Goal: Information Seeking & Learning: Check status

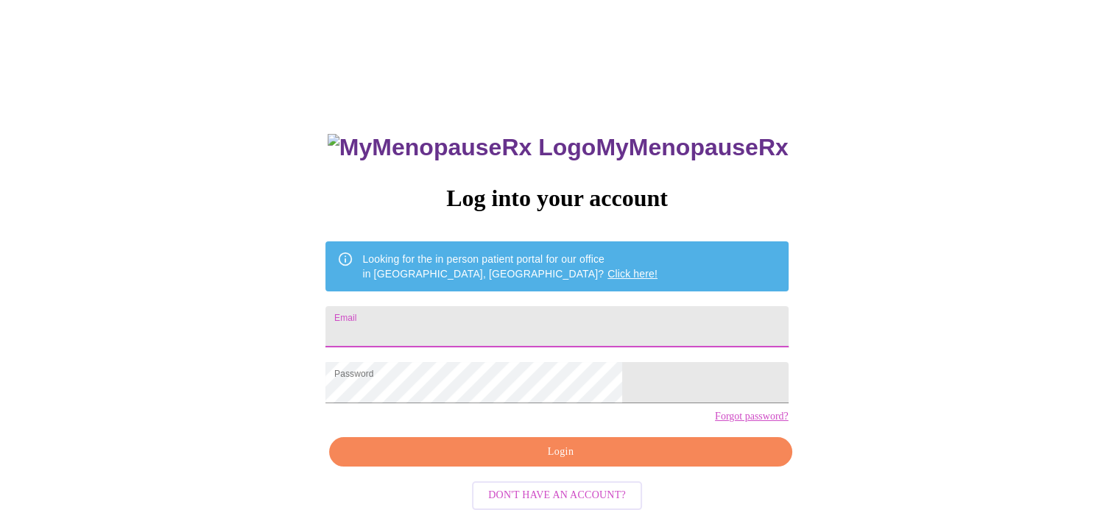
click at [465, 325] on input "Email" at bounding box center [557, 326] width 462 height 41
type input "[EMAIL_ADDRESS][DOMAIN_NAME]"
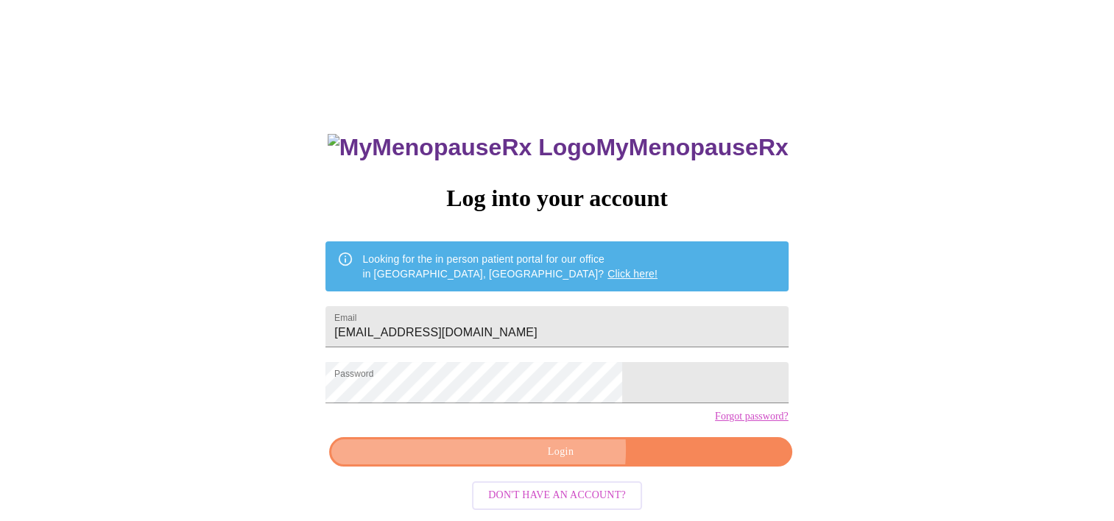
click at [541, 462] on span "Login" at bounding box center [560, 452] width 429 height 18
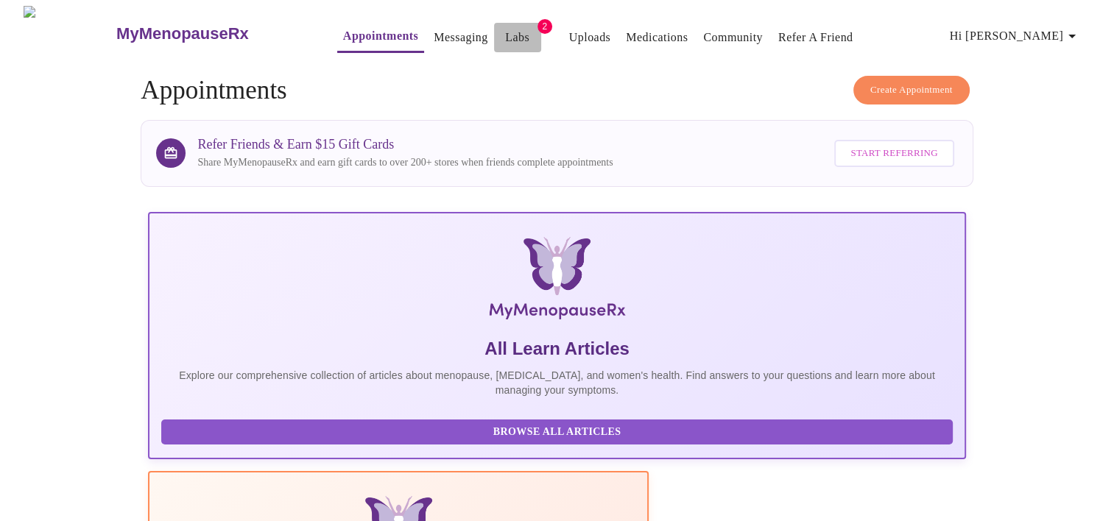
click at [505, 28] on link "Labs" at bounding box center [517, 37] width 24 height 21
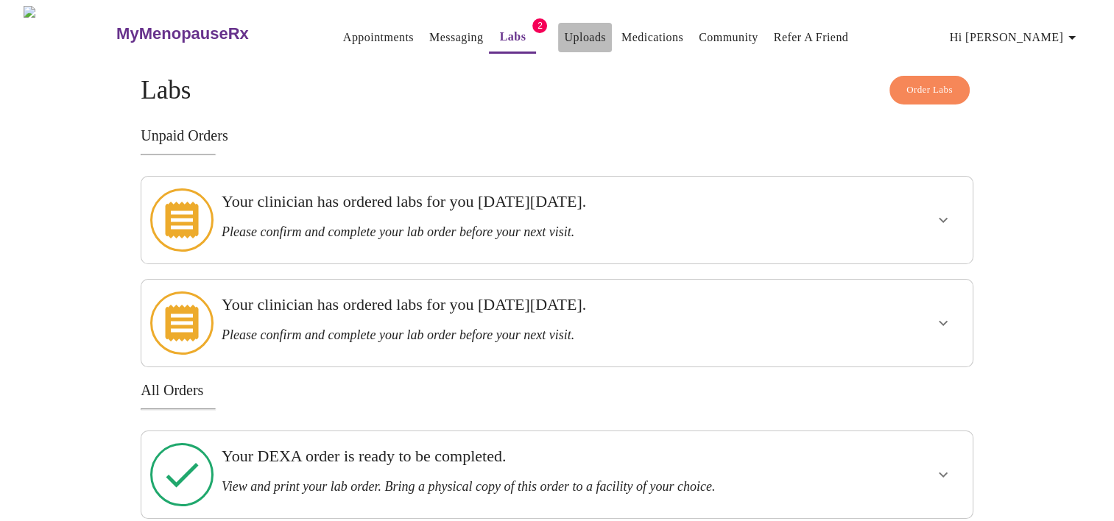
click at [564, 29] on link "Uploads" at bounding box center [585, 37] width 42 height 21
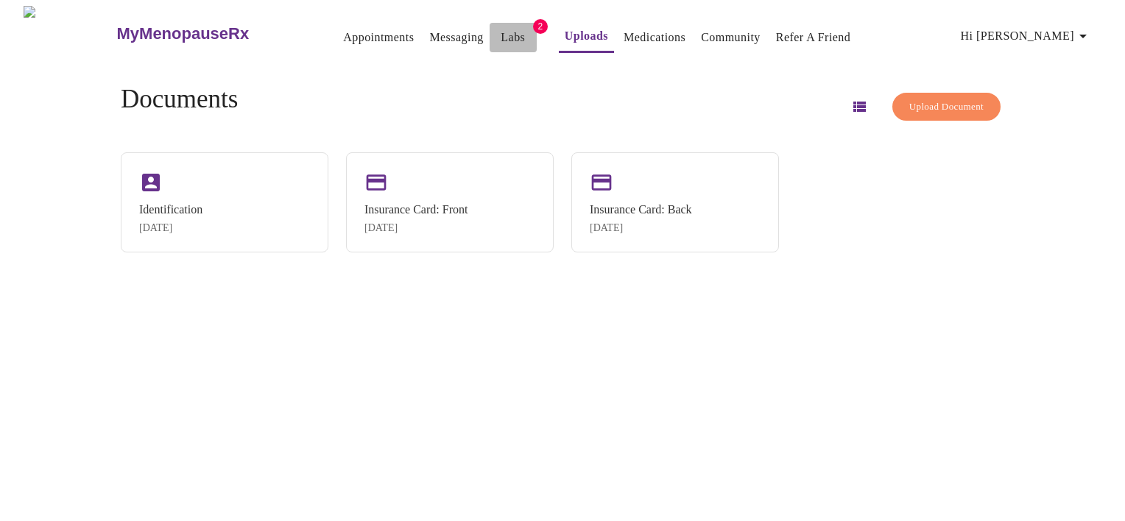
click at [501, 27] on link "Labs" at bounding box center [513, 37] width 24 height 21
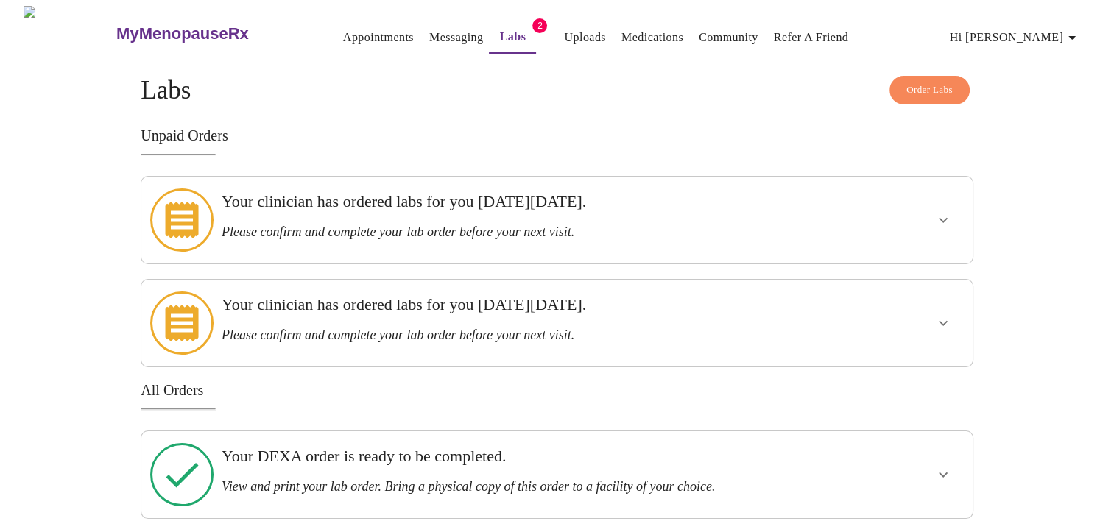
click at [683, 212] on div "Your clinician has ordered labs for you [DATE][DATE]. Please confirm and comple…" at bounding box center [517, 216] width 591 height 48
click at [937, 211] on icon "show more" at bounding box center [944, 220] width 18 height 18
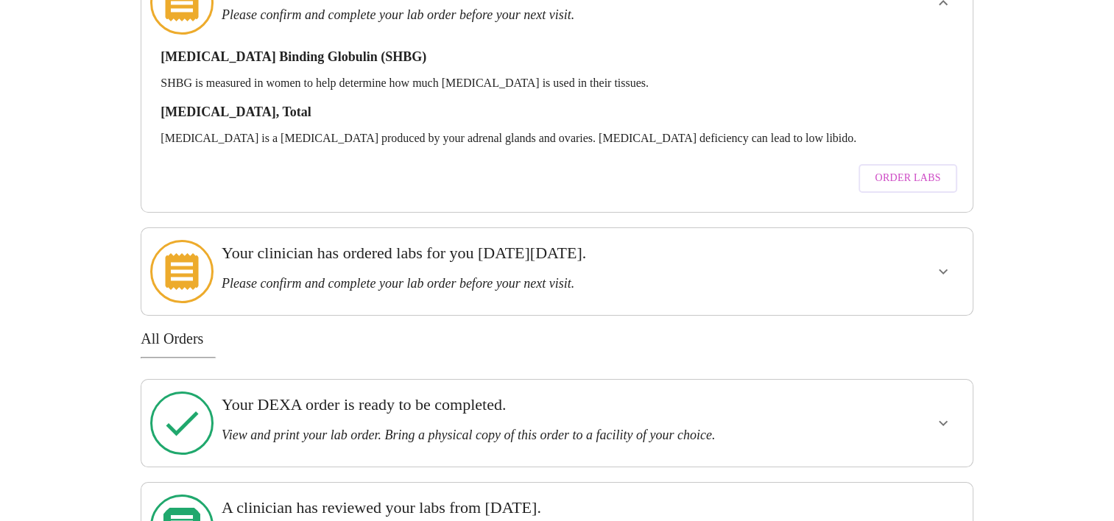
scroll to position [221, 0]
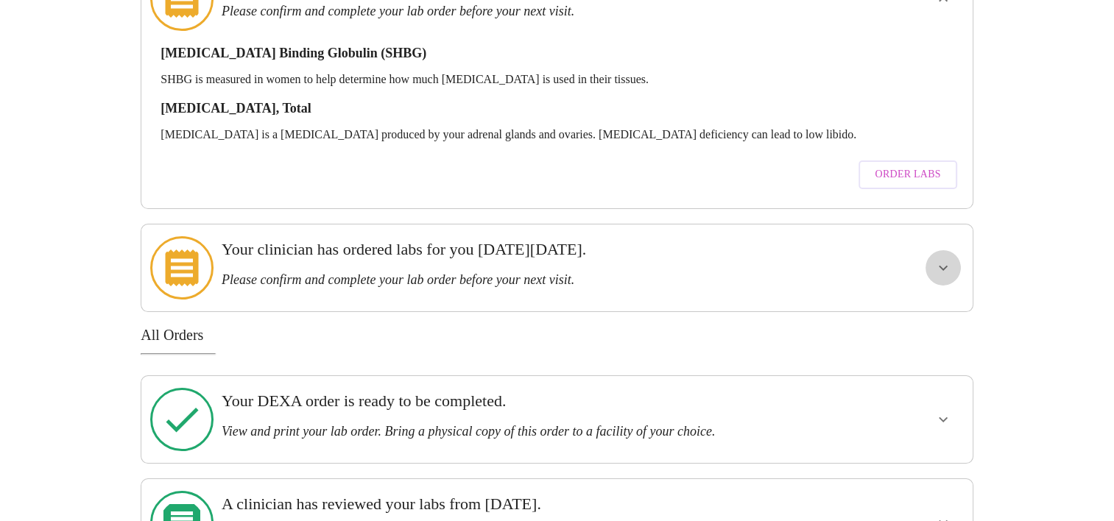
click at [940, 259] on icon "show more" at bounding box center [944, 268] width 18 height 18
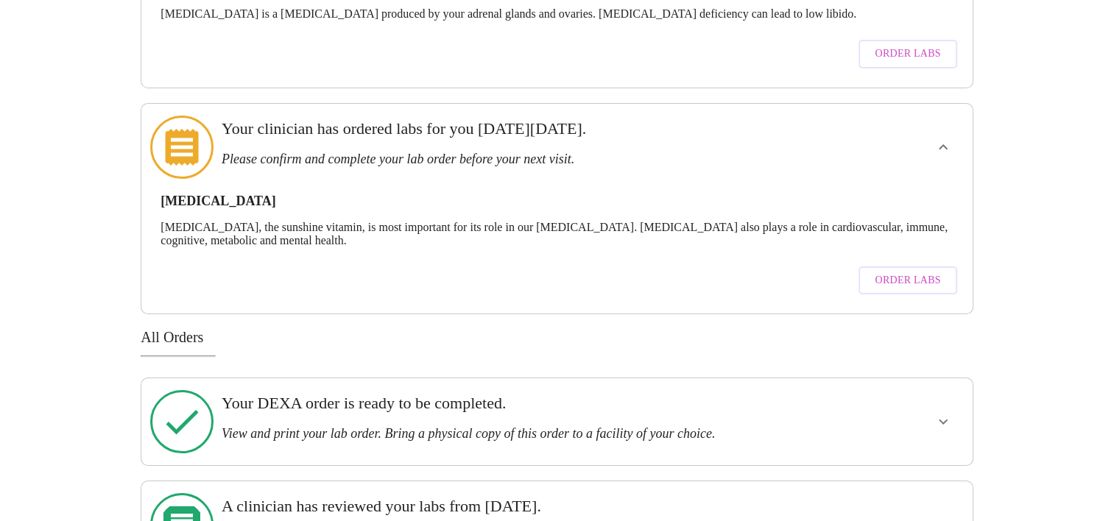
scroll to position [349, 0]
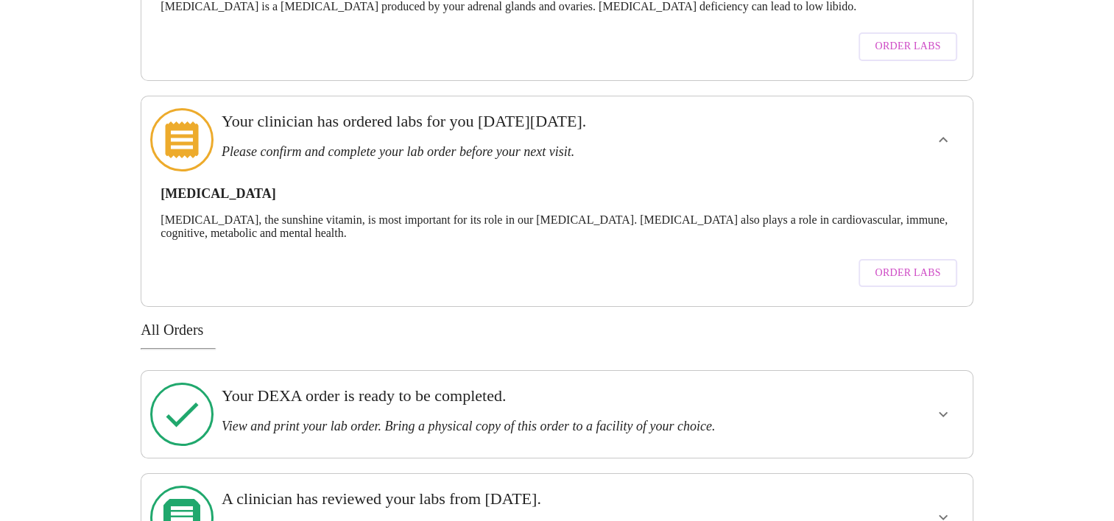
click at [943, 406] on icon "show more" at bounding box center [944, 415] width 18 height 18
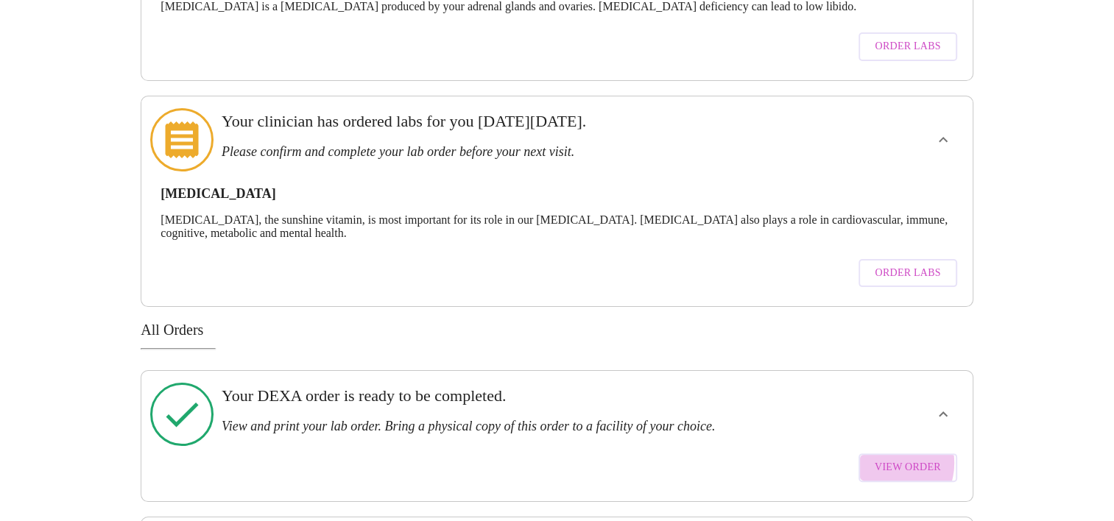
click at [893, 459] on span "View Order" at bounding box center [908, 468] width 66 height 18
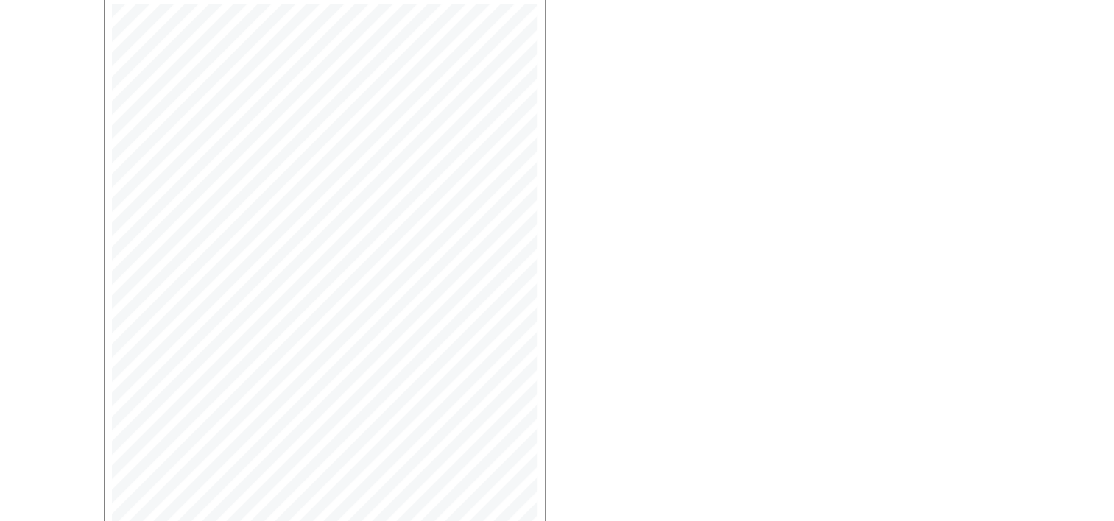
scroll to position [295, 0]
